Goal: Information Seeking & Learning: Learn about a topic

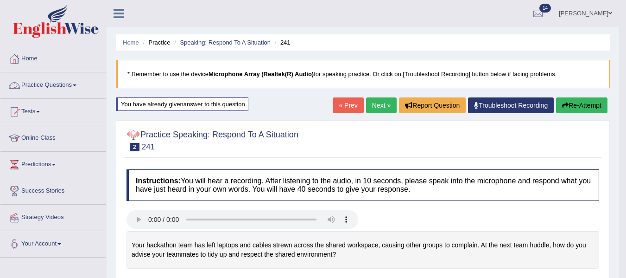
click at [76, 85] on span at bounding box center [75, 85] width 4 height 2
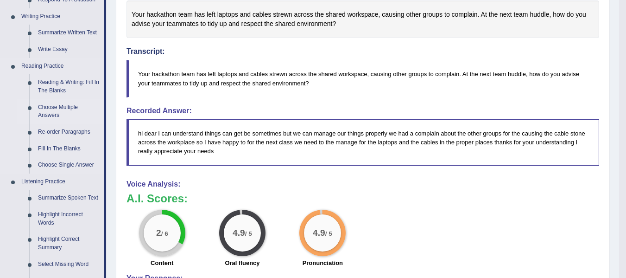
scroll to position [232, 0]
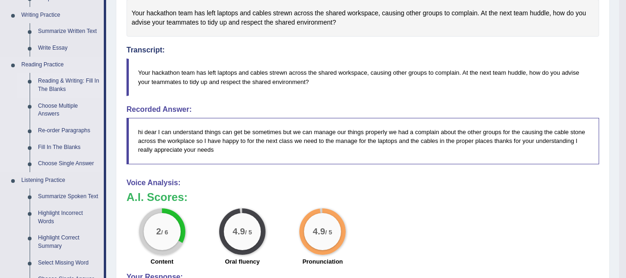
click at [70, 79] on link "Reading & Writing: Fill In The Blanks" at bounding box center [69, 85] width 70 height 25
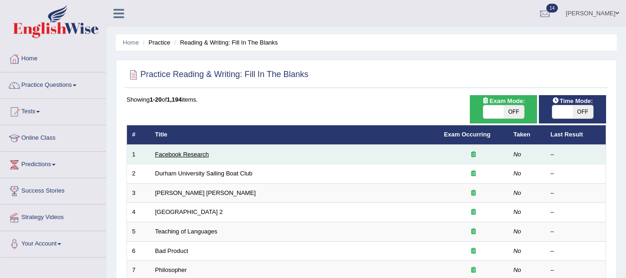
click at [192, 156] on link "Facebook Research" at bounding box center [182, 154] width 54 height 7
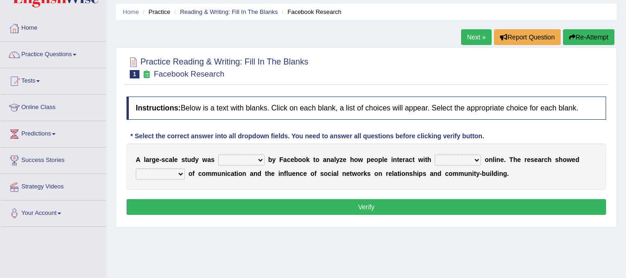
scroll to position [46, 0]
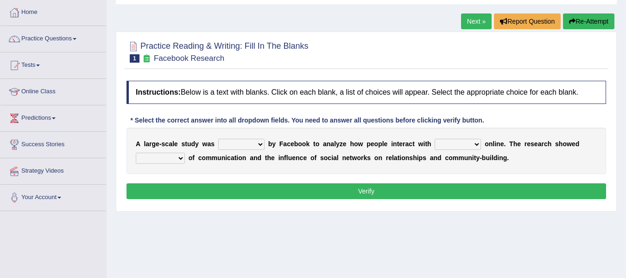
click at [259, 143] on select "surveyed had asked made" at bounding box center [241, 144] width 46 height 11
select select "made"
click at [218, 139] on select "surveyed had asked made" at bounding box center [241, 144] width 46 height 11
click at [477, 145] on select "together all each other another" at bounding box center [458, 144] width 46 height 11
select select "all"
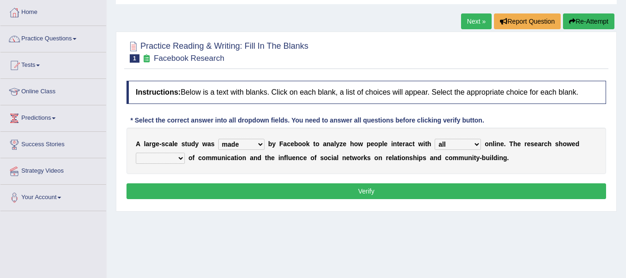
click at [435, 139] on select "together all each other another" at bounding box center [458, 144] width 46 height 11
click at [476, 144] on select "together all each other another" at bounding box center [458, 144] width 46 height 11
click at [184, 159] on select "advantages standards fellowships patterns" at bounding box center [160, 157] width 49 height 11
select select "advantages"
click at [136, 152] on select "advantages standards fellowships patterns" at bounding box center [160, 157] width 49 height 11
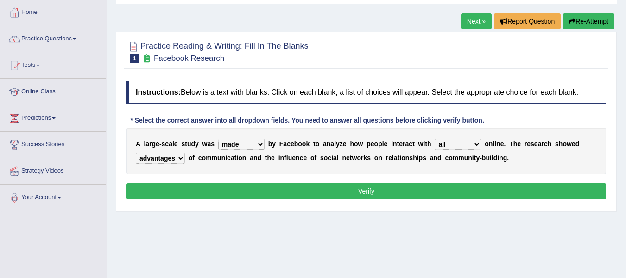
click at [294, 190] on button "Verify" at bounding box center [367, 191] width 480 height 16
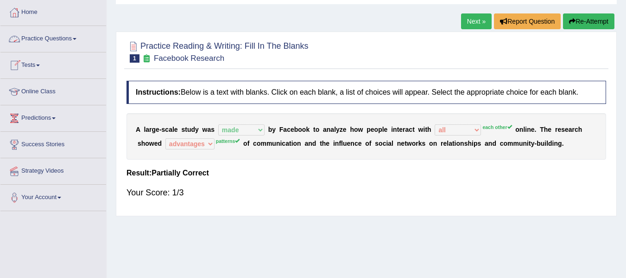
click at [78, 40] on link "Practice Questions" at bounding box center [53, 37] width 106 height 23
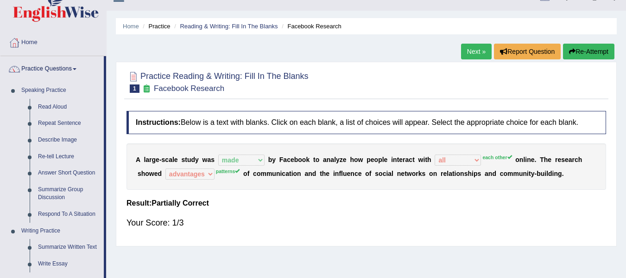
scroll to position [0, 0]
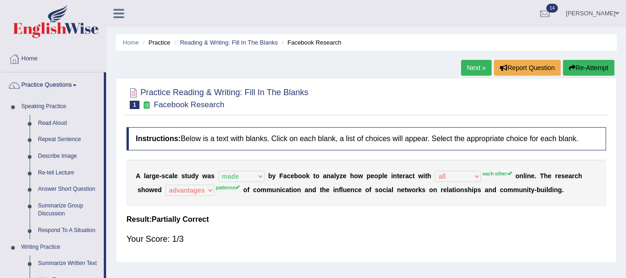
click at [472, 70] on link "Next »" at bounding box center [476, 68] width 31 height 16
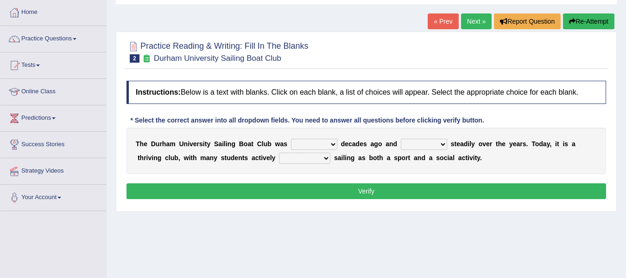
click at [333, 145] on select "found fund founded find" at bounding box center [314, 144] width 46 height 11
select select "found"
click at [291, 139] on select "found fund founded find" at bounding box center [314, 144] width 46 height 11
click at [443, 145] on select "grow growing has grown grown" at bounding box center [424, 144] width 46 height 11
select select "grown"
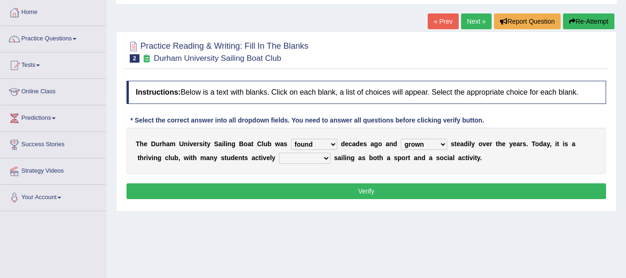
click at [401, 139] on select "grow growing has grown grown" at bounding box center [424, 144] width 46 height 11
click at [324, 160] on select "enjoy enjoyed are enjoying enjoying" at bounding box center [304, 157] width 51 height 11
select select "enjoyed"
click at [279, 152] on select "enjoy enjoyed are enjoying enjoying" at bounding box center [304, 157] width 51 height 11
click at [376, 195] on button "Verify" at bounding box center [367, 191] width 480 height 16
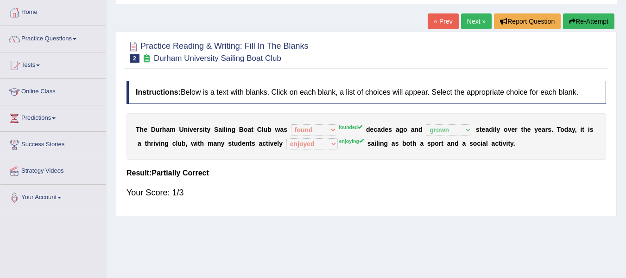
click at [471, 22] on link "Next »" at bounding box center [476, 21] width 31 height 16
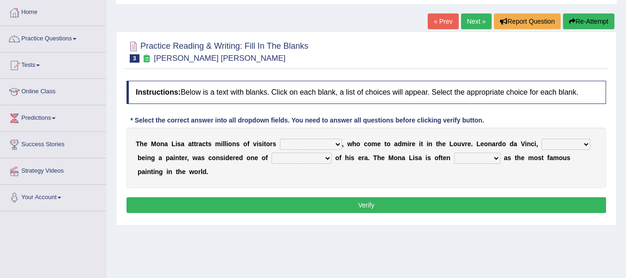
click at [336, 144] on select "around the year the all year all year round per year" at bounding box center [311, 144] width 62 height 11
click at [438, 184] on div "T h e M o n a L i s a a t t r a c t s m i l l i o n s o f v i s i t o r s aroun…" at bounding box center [367, 157] width 480 height 60
click at [586, 144] on select "rather than as much as as well as as long as" at bounding box center [566, 144] width 49 height 11
select select "as long as"
click at [542, 139] on select "rather than as much as as well as as long as" at bounding box center [566, 144] width 49 height 11
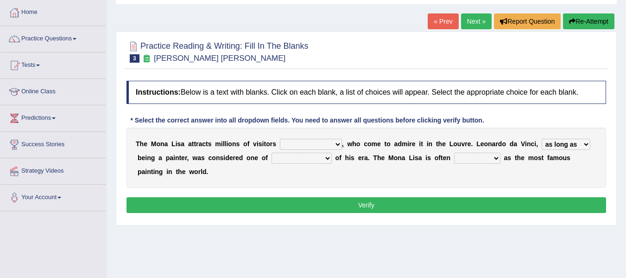
click at [330, 158] on select "better artists artist the better artist the best artists" at bounding box center [302, 157] width 60 height 11
select select "the best artists"
click at [272, 152] on select "better artists artist the better artist the best artists" at bounding box center [302, 157] width 60 height 11
click at [499, 160] on select "classified suggested predicted described" at bounding box center [477, 157] width 46 height 11
select select "classified"
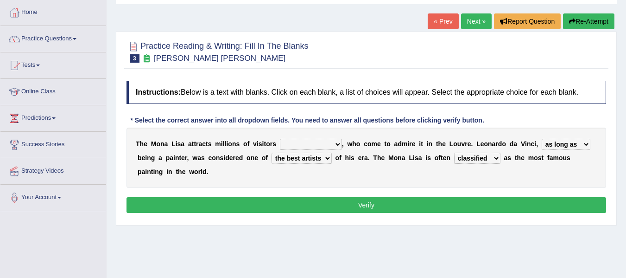
click at [454, 152] on select "classified suggested predicted described" at bounding box center [477, 157] width 46 height 11
click at [338, 145] on select "around the year the all year all year round per year" at bounding box center [311, 144] width 62 height 11
select select "per year"
click at [280, 139] on select "around the year the all year all year round per year" at bounding box center [311, 144] width 62 height 11
click at [331, 203] on button "Verify" at bounding box center [367, 205] width 480 height 16
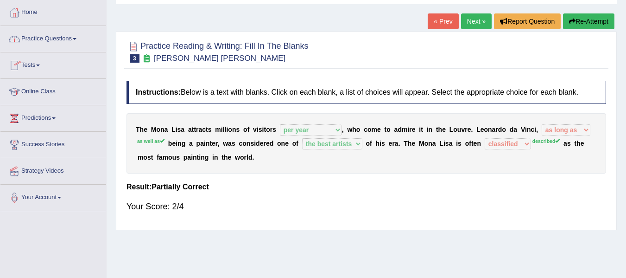
click at [76, 38] on span at bounding box center [75, 39] width 4 height 2
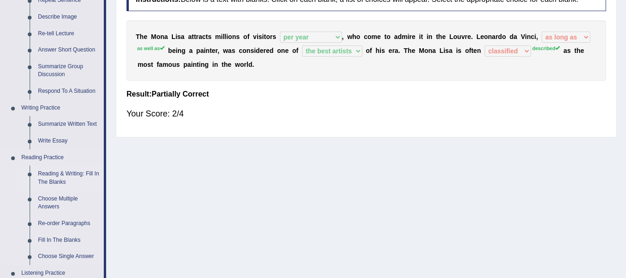
scroll to position [185, 0]
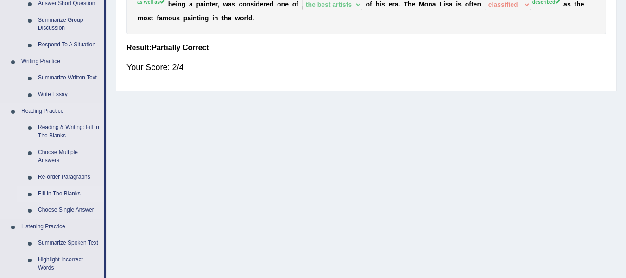
click at [62, 192] on link "Fill In The Blanks" at bounding box center [69, 193] width 70 height 17
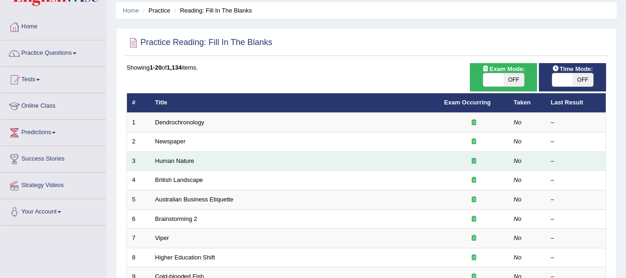
scroll to position [46, 0]
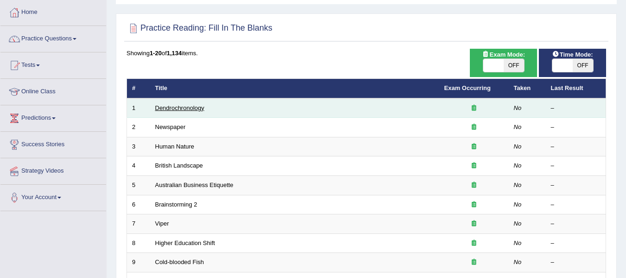
click at [173, 105] on link "Dendrochronology" at bounding box center [179, 107] width 49 height 7
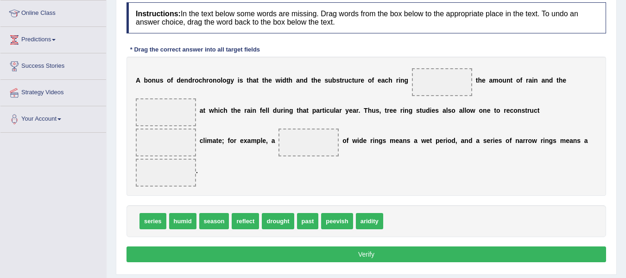
scroll to position [139, 0]
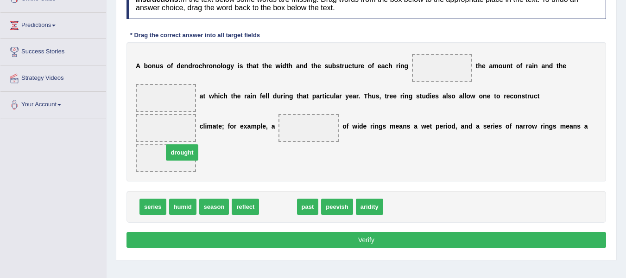
drag, startPoint x: 283, startPoint y: 209, endPoint x: 187, endPoint y: 155, distance: 110.2
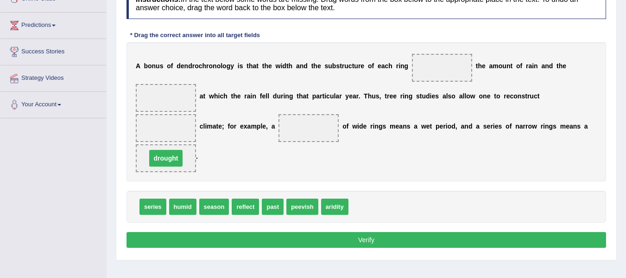
drag, startPoint x: 184, startPoint y: 152, endPoint x: 175, endPoint y: 123, distance: 29.9
click at [174, 125] on div "A b o n u s o f d e n d r o c h r o n o l o g y i s t h a t t h e w i d t h a n…" at bounding box center [367, 111] width 480 height 139
click at [175, 123] on span at bounding box center [166, 128] width 60 height 28
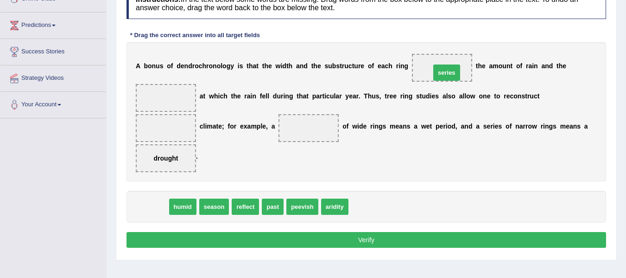
drag, startPoint x: 155, startPoint y: 208, endPoint x: 449, endPoint y: 74, distance: 322.9
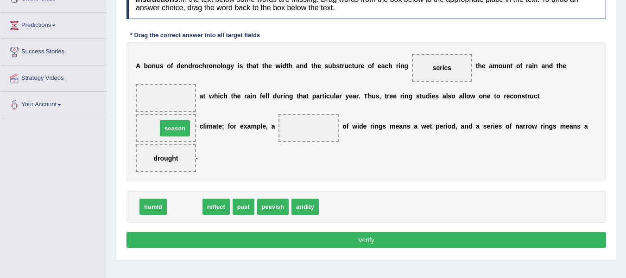
drag, startPoint x: 187, startPoint y: 208, endPoint x: 178, endPoint y: 130, distance: 78.9
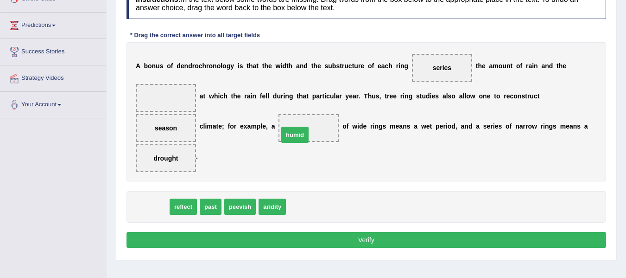
drag, startPoint x: 159, startPoint y: 206, endPoint x: 302, endPoint y: 133, distance: 159.6
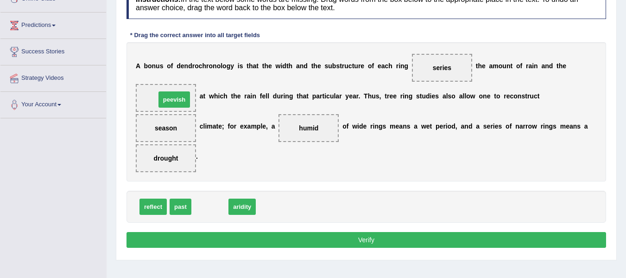
drag, startPoint x: 212, startPoint y: 205, endPoint x: 174, endPoint y: 94, distance: 117.5
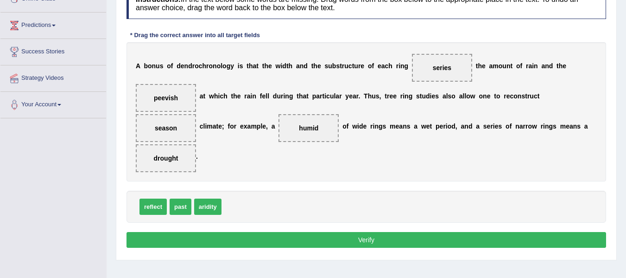
click at [322, 241] on button "Verify" at bounding box center [367, 240] width 480 height 16
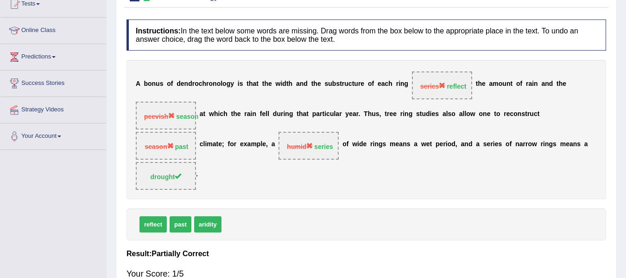
scroll to position [93, 0]
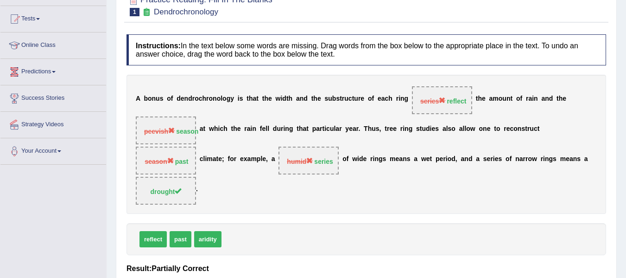
click at [56, 72] on span at bounding box center [54, 72] width 4 height 2
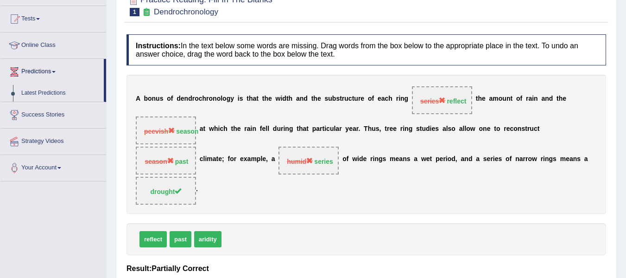
click at [54, 72] on link "Predictions" at bounding box center [51, 70] width 103 height 23
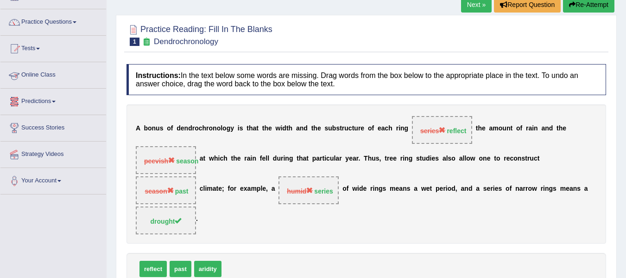
scroll to position [46, 0]
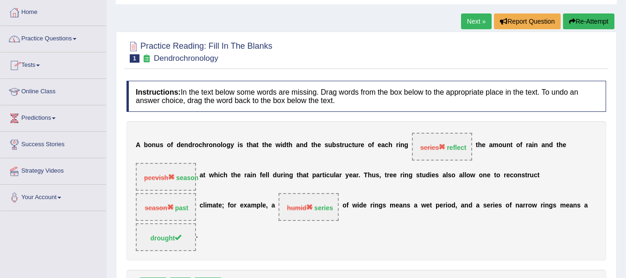
click at [76, 39] on span at bounding box center [75, 39] width 4 height 2
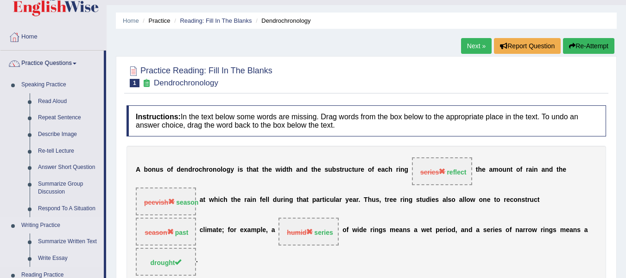
scroll to position [0, 0]
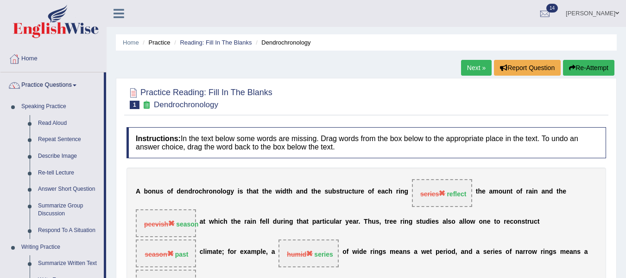
click at [36, 57] on link "Home" at bounding box center [53, 57] width 106 height 23
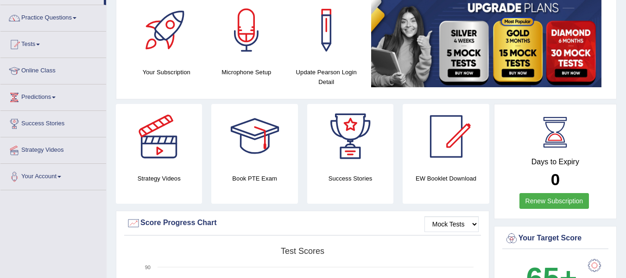
scroll to position [46, 0]
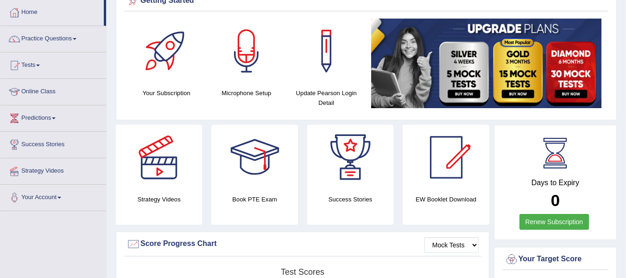
click at [78, 40] on link "Practice Questions" at bounding box center [53, 37] width 106 height 23
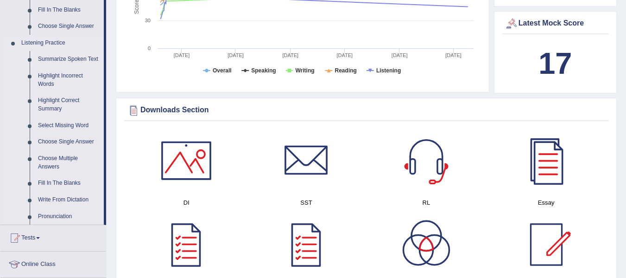
scroll to position [371, 0]
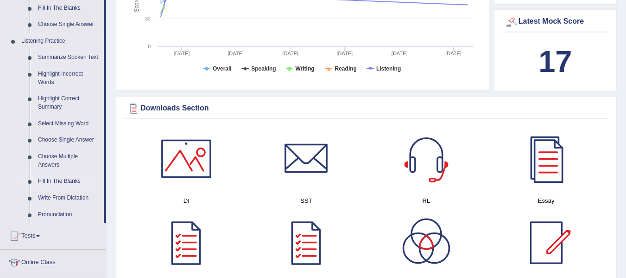
click at [71, 179] on link "Fill In The Blanks" at bounding box center [69, 181] width 70 height 17
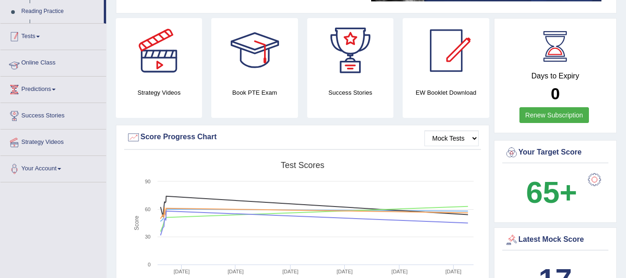
scroll to position [120, 0]
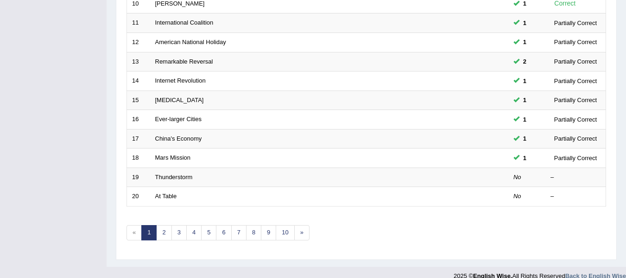
scroll to position [324, 0]
click at [168, 233] on link "2" at bounding box center [163, 231] width 15 height 15
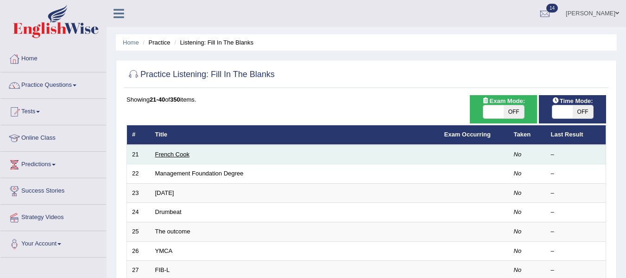
click at [168, 155] on link "French Cook" at bounding box center [172, 154] width 34 height 7
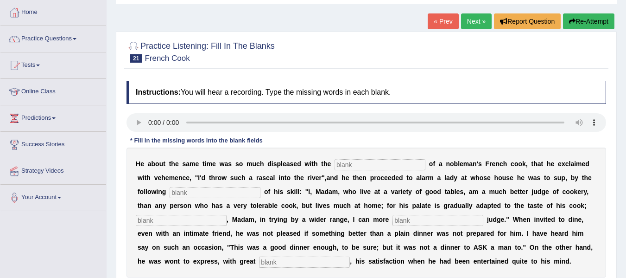
scroll to position [93, 0]
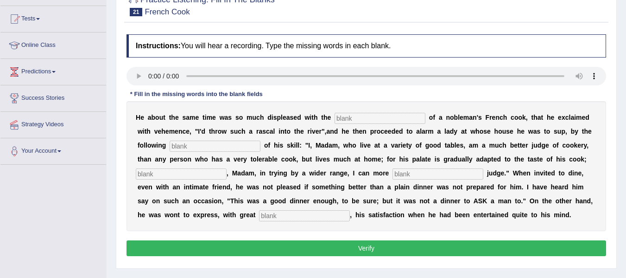
click at [348, 114] on input "text" at bounding box center [380, 118] width 91 height 11
click at [241, 146] on input "text" at bounding box center [215, 145] width 91 height 11
click at [353, 121] on input "perfomance" at bounding box center [380, 118] width 91 height 11
type input "performance"
click at [236, 142] on input "text" at bounding box center [215, 145] width 91 height 11
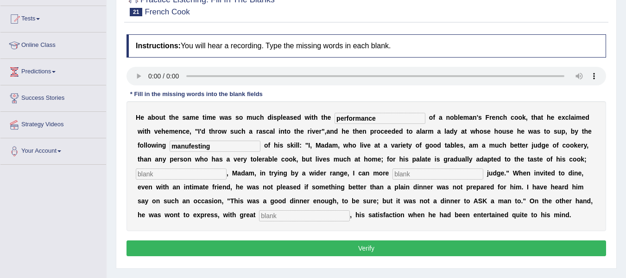
type input "manufesting"
click at [192, 170] on input "text" at bounding box center [181, 173] width 91 height 11
type input "e"
type input "where as"
click at [409, 172] on input "text" at bounding box center [438, 173] width 91 height 11
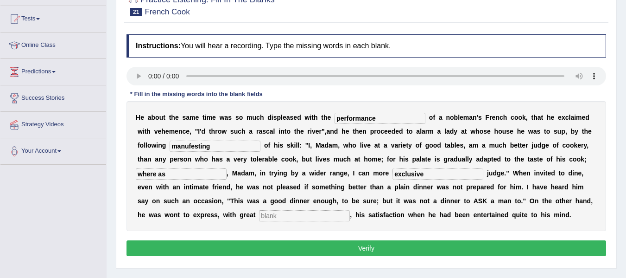
type input "exclusive"
click at [283, 217] on input "text" at bounding box center [304, 215] width 91 height 11
type input "guilt"
click at [370, 248] on button "Verify" at bounding box center [367, 248] width 480 height 16
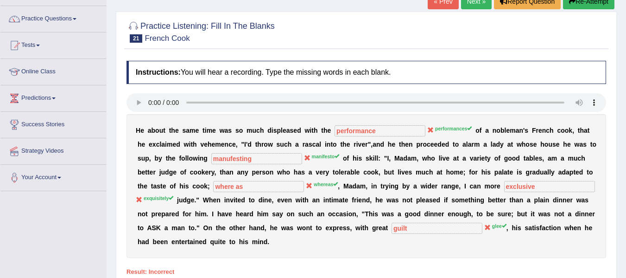
scroll to position [0, 0]
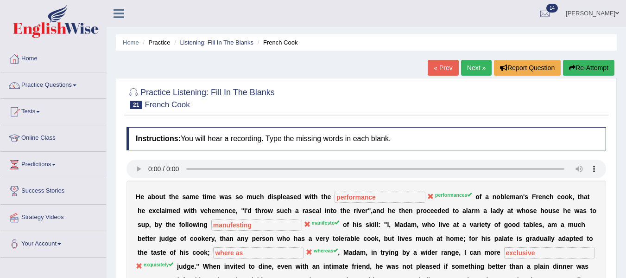
click at [471, 69] on link "Next »" at bounding box center [476, 68] width 31 height 16
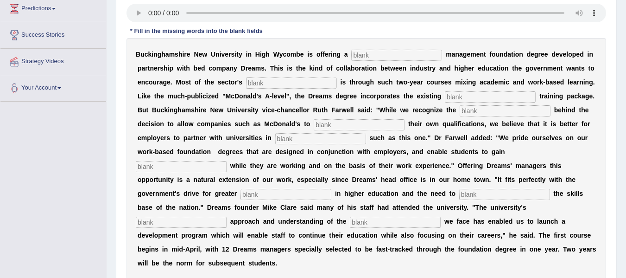
scroll to position [139, 0]
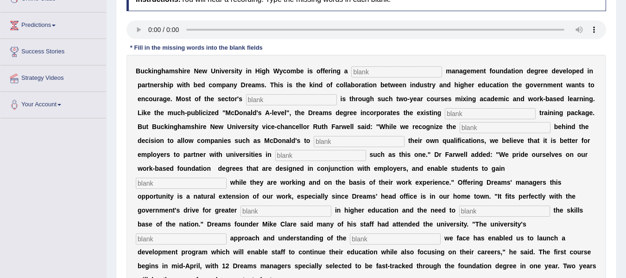
click at [381, 74] on input "text" at bounding box center [396, 71] width 91 height 11
type input "retail"
click at [309, 99] on input "text" at bounding box center [291, 99] width 91 height 11
type input "expansion"
click at [465, 114] on input "text" at bounding box center [490, 113] width 91 height 11
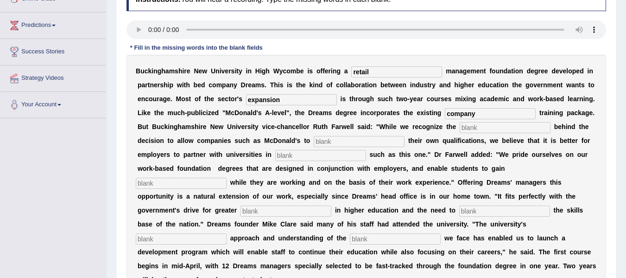
type input "company"
click at [470, 129] on input "text" at bounding box center [505, 127] width 91 height 11
type input "inpretest"
click at [336, 138] on input "text" at bounding box center [359, 141] width 91 height 11
type input "award"
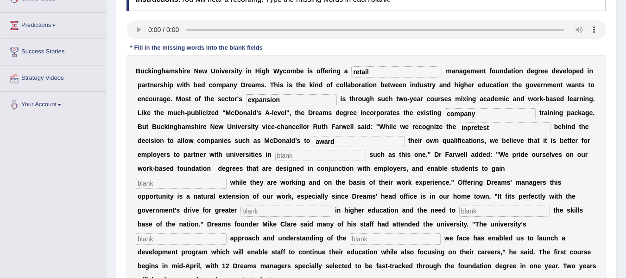
click at [313, 156] on input "text" at bounding box center [320, 155] width 91 height 11
type input "insistant"
click at [209, 183] on input "text" at bounding box center [181, 183] width 91 height 11
type input "qualifications"
click at [298, 212] on input "text" at bounding box center [286, 210] width 91 height 11
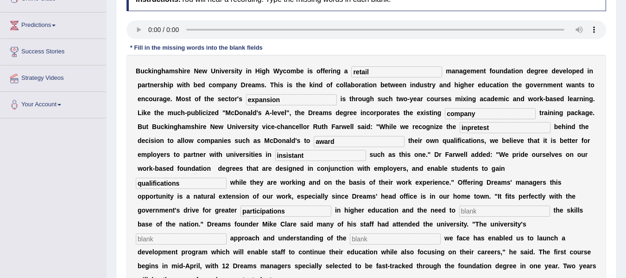
click at [480, 213] on input "text" at bounding box center [504, 210] width 91 height 11
click at [293, 214] on input "participations" at bounding box center [286, 210] width 91 height 11
type input "participation"
click at [495, 213] on input "text" at bounding box center [504, 210] width 91 height 11
type input "enhance"
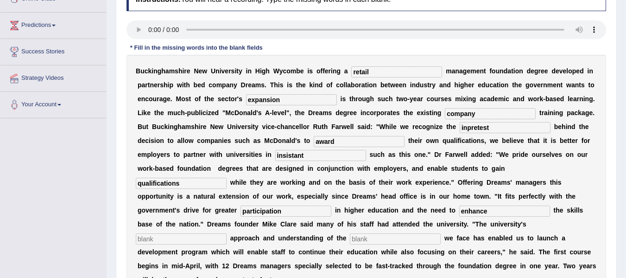
click at [190, 240] on input "text" at bounding box center [181, 238] width 91 height 11
type input "pragnetic"
click at [396, 241] on input "text" at bounding box center [395, 238] width 91 height 11
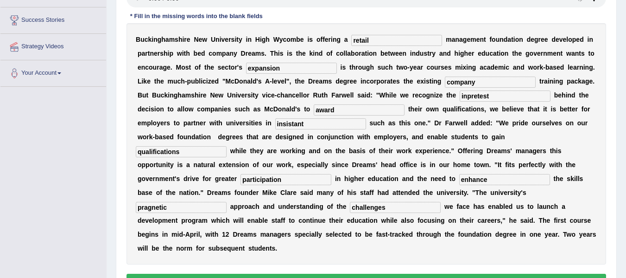
scroll to position [185, 0]
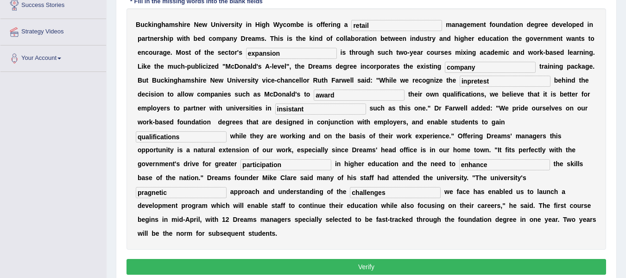
type input "challenges"
click at [381, 267] on button "Verify" at bounding box center [367, 267] width 480 height 16
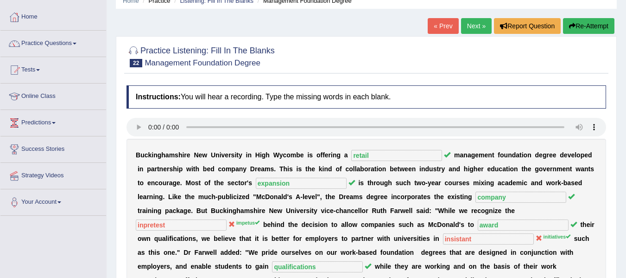
scroll to position [41, 0]
click at [476, 28] on link "Next »" at bounding box center [476, 27] width 31 height 16
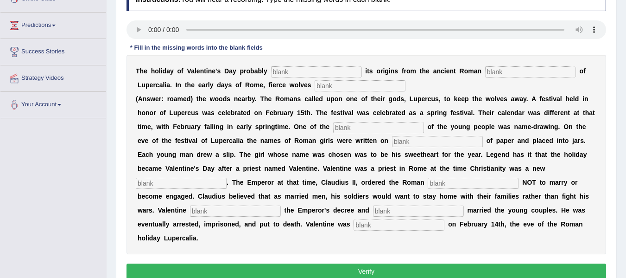
scroll to position [139, 0]
click at [285, 72] on input "text" at bounding box center [316, 71] width 91 height 11
type input "drives"
click at [522, 75] on input "text" at bounding box center [530, 71] width 91 height 11
type input "feast"
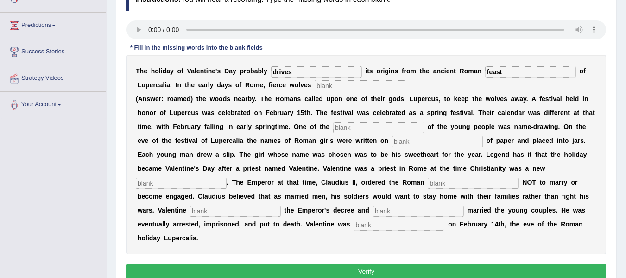
click at [355, 88] on input "text" at bounding box center [360, 85] width 91 height 11
type input "round"
click at [362, 129] on input "text" at bounding box center [378, 127] width 91 height 11
type input "costume"
click at [442, 145] on input "text" at bounding box center [437, 141] width 91 height 11
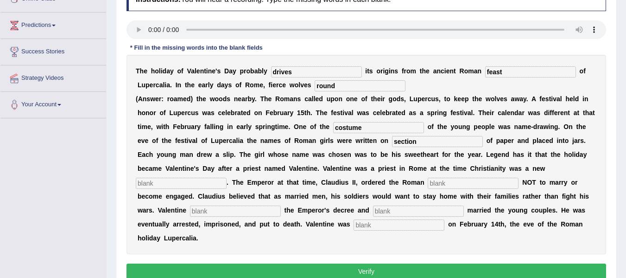
type input "section"
click at [212, 180] on input "text" at bounding box center [181, 183] width 91 height 11
type input "religion"
click at [451, 185] on input "text" at bounding box center [473, 183] width 91 height 11
type input "soldiers"
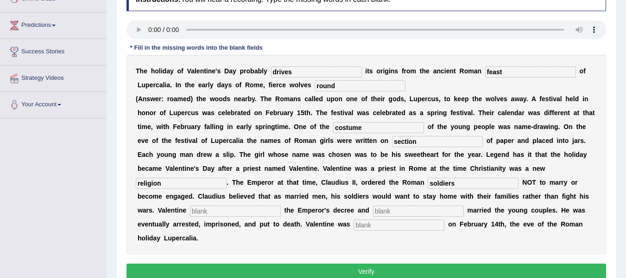
click at [263, 210] on input "text" at bounding box center [235, 210] width 91 height 11
type input "fight"
click at [387, 207] on input "text" at bounding box center [418, 210] width 91 height 11
type input "seceretly"
click at [389, 228] on input "text" at bounding box center [399, 224] width 91 height 11
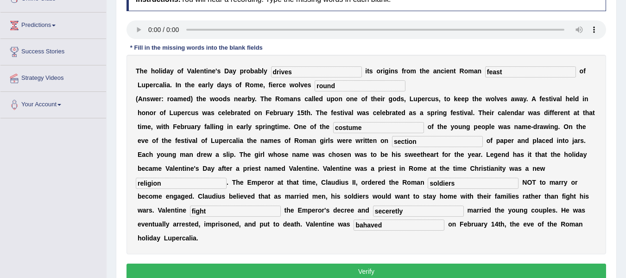
type input "bahaved"
click at [391, 270] on button "Verify" at bounding box center [367, 271] width 480 height 16
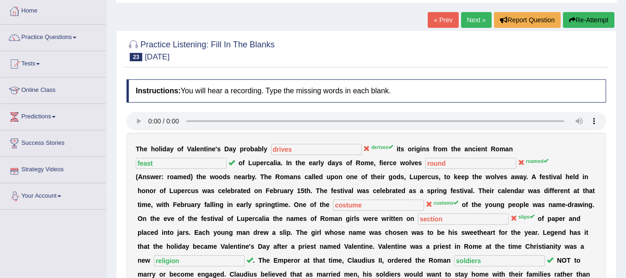
scroll to position [46, 0]
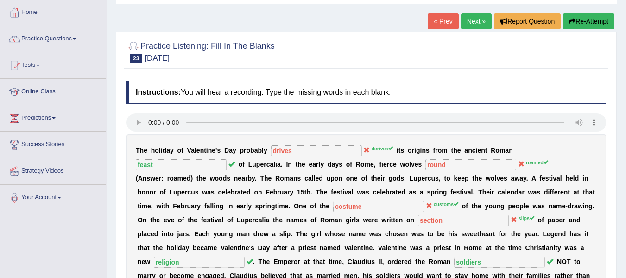
click at [79, 40] on link "Practice Questions" at bounding box center [53, 37] width 106 height 23
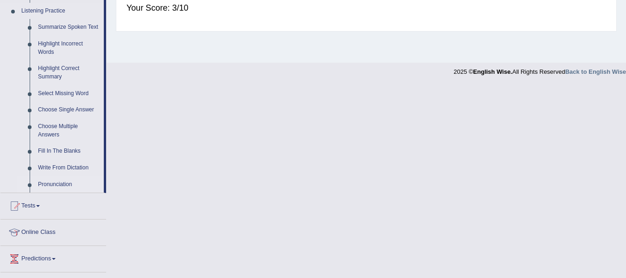
scroll to position [417, 0]
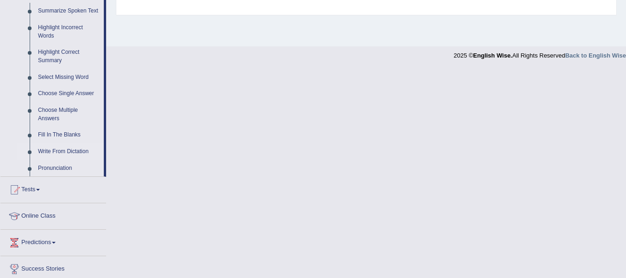
click at [84, 150] on link "Write From Dictation" at bounding box center [69, 151] width 70 height 17
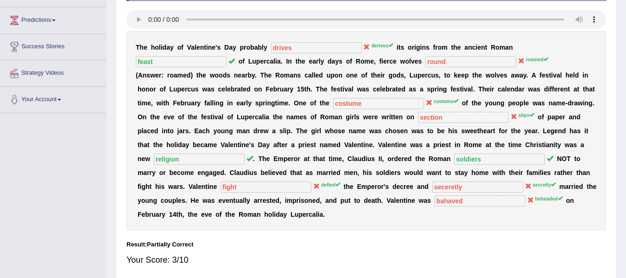
scroll to position [199, 0]
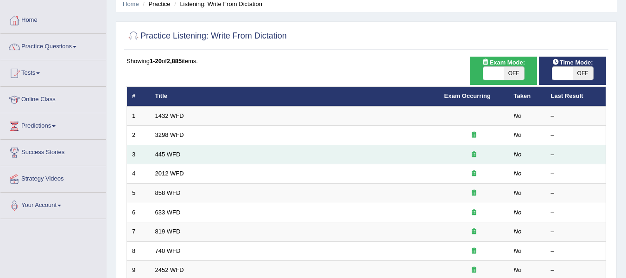
scroll to position [46, 0]
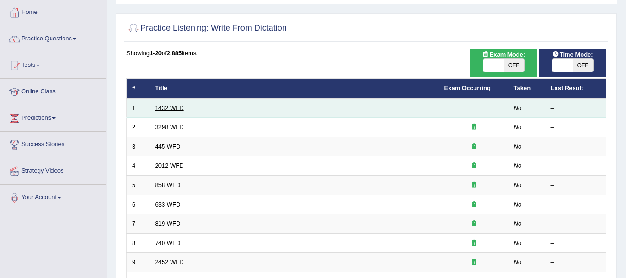
click at [173, 108] on link "1432 WFD" at bounding box center [169, 107] width 29 height 7
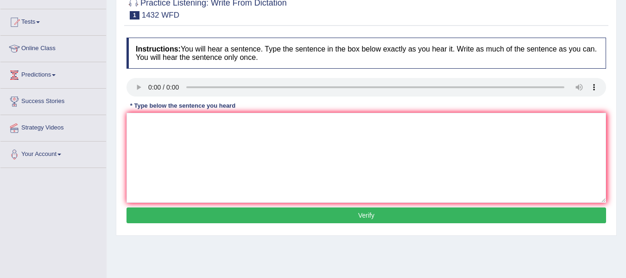
scroll to position [93, 0]
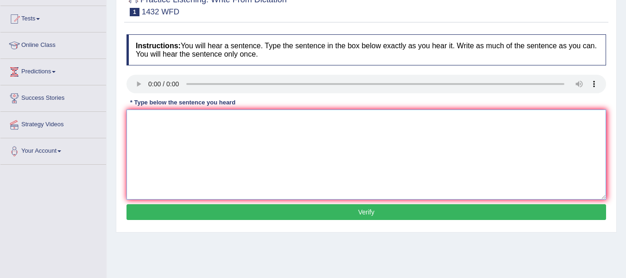
click at [156, 131] on textarea at bounding box center [367, 154] width 480 height 90
type textarea "More activity activities is are beneficial your health."
click at [295, 218] on button "Verify" at bounding box center [367, 212] width 480 height 16
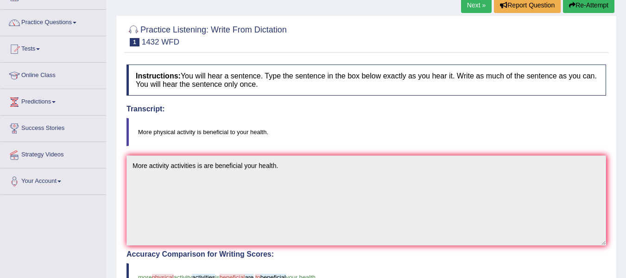
scroll to position [44, 0]
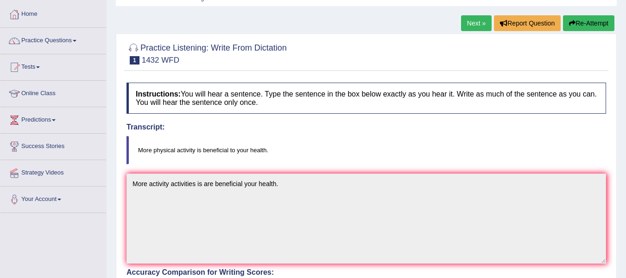
click at [473, 25] on link "Next »" at bounding box center [476, 23] width 31 height 16
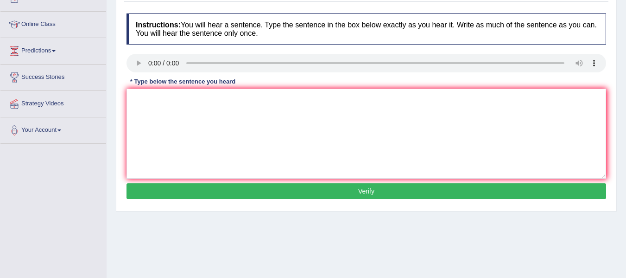
scroll to position [139, 0]
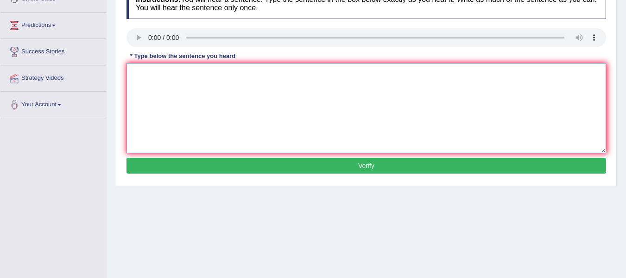
click at [150, 67] on textarea at bounding box center [367, 108] width 480 height 90
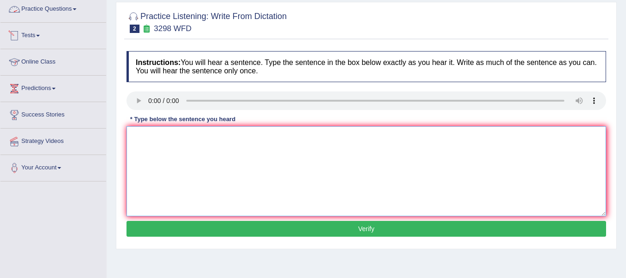
scroll to position [93, 0]
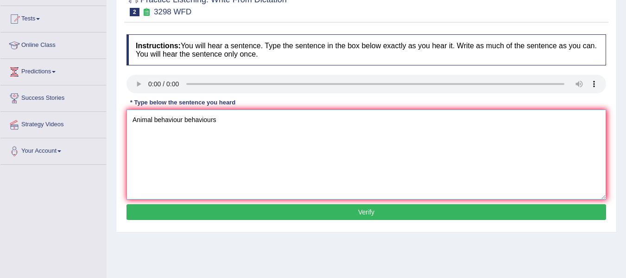
click at [154, 121] on textarea "Animal behaviour behaviours" at bounding box center [367, 154] width 480 height 90
click at [274, 129] on textarea "Animal animals behaviour behaviours" at bounding box center [367, 154] width 480 height 90
type textarea "Animal animals behaviour behaviours are is simple that the human acts act."
click at [384, 208] on button "Verify" at bounding box center [367, 212] width 480 height 16
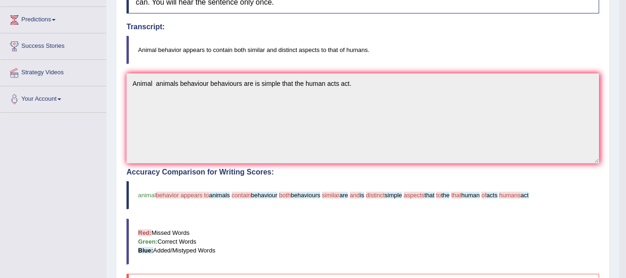
scroll to position [139, 0]
